Goal: Transaction & Acquisition: Purchase product/service

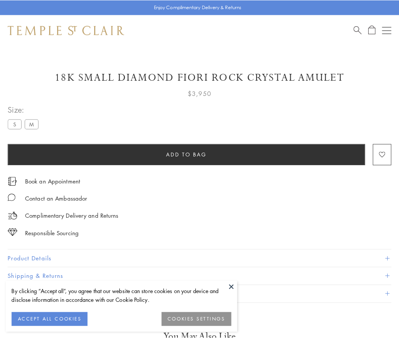
scroll to position [7, 0]
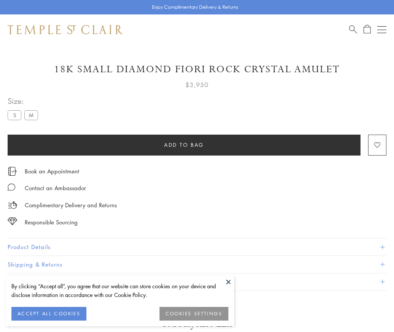
click at [184, 145] on span "Add to bag" at bounding box center [184, 145] width 40 height 8
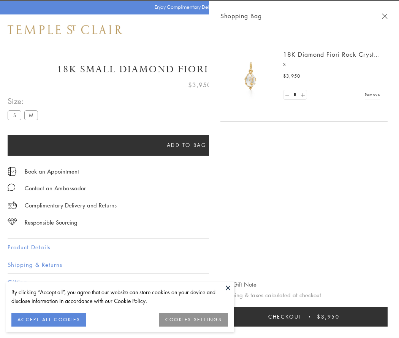
click at [388, 317] on button "Checkout $3,950" at bounding box center [304, 317] width 167 height 20
